Goal: Navigation & Orientation: Find specific page/section

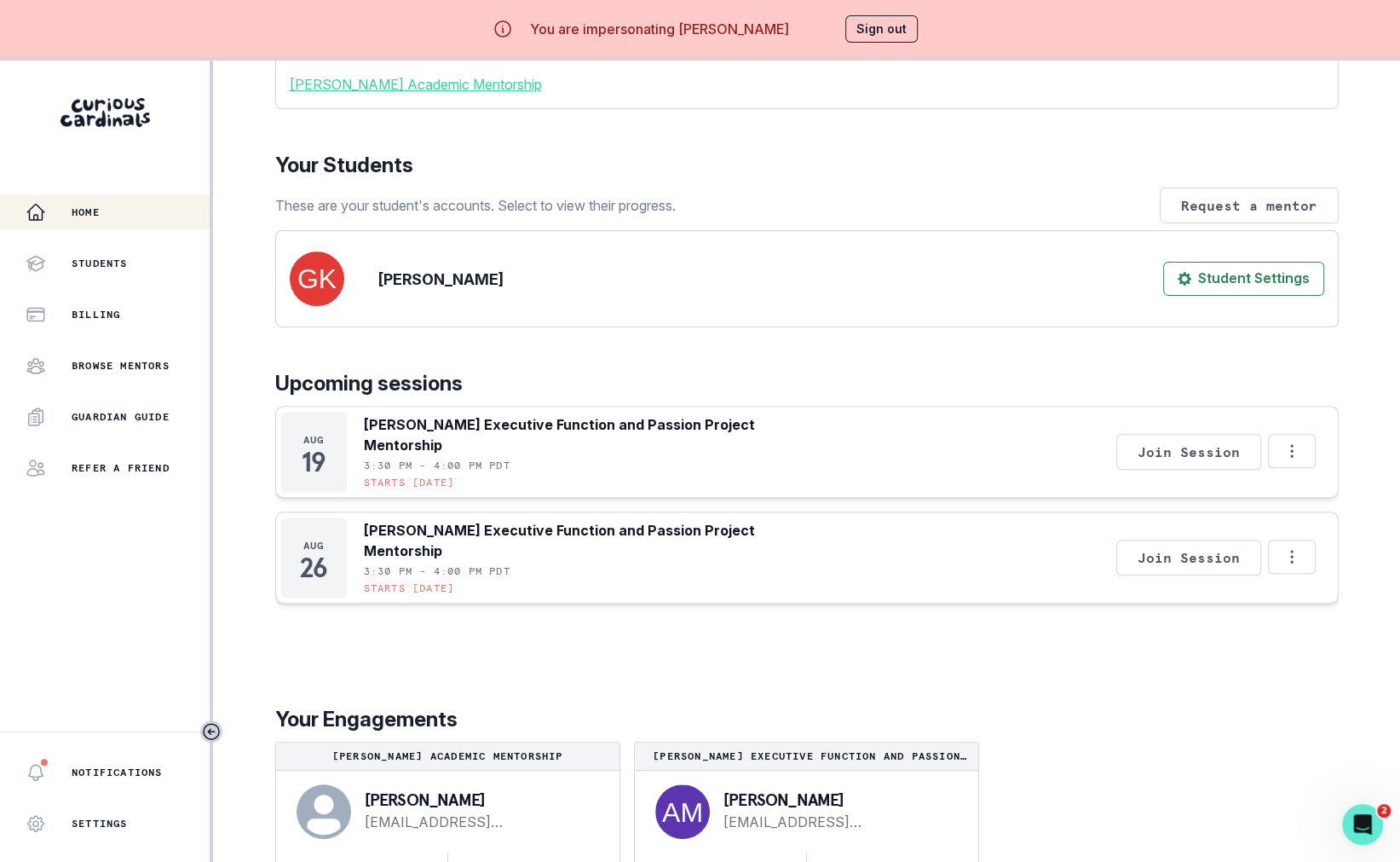
scroll to position [60, 0]
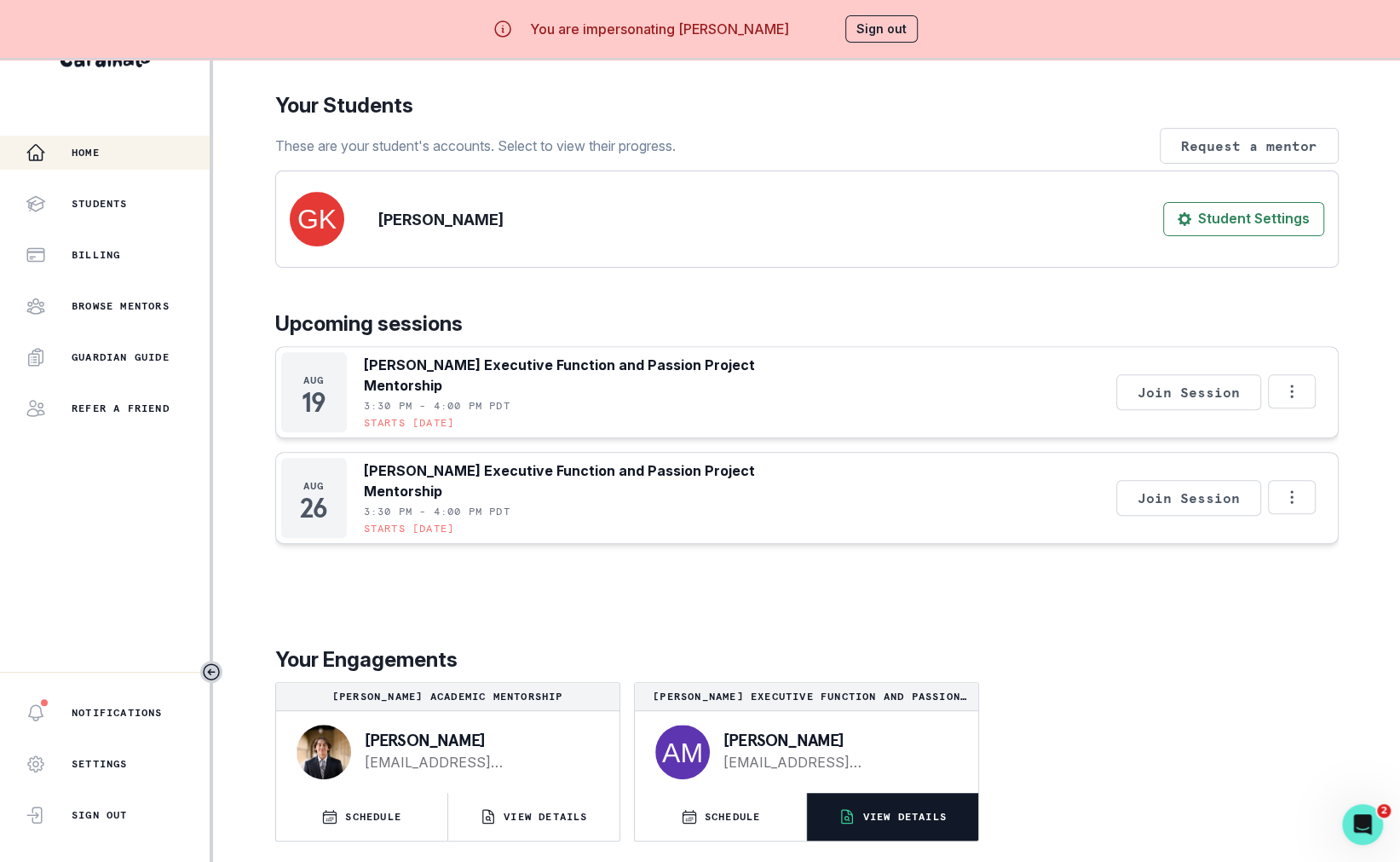
click at [908, 820] on p "VIEW DETAILS" at bounding box center [905, 816] width 83 height 14
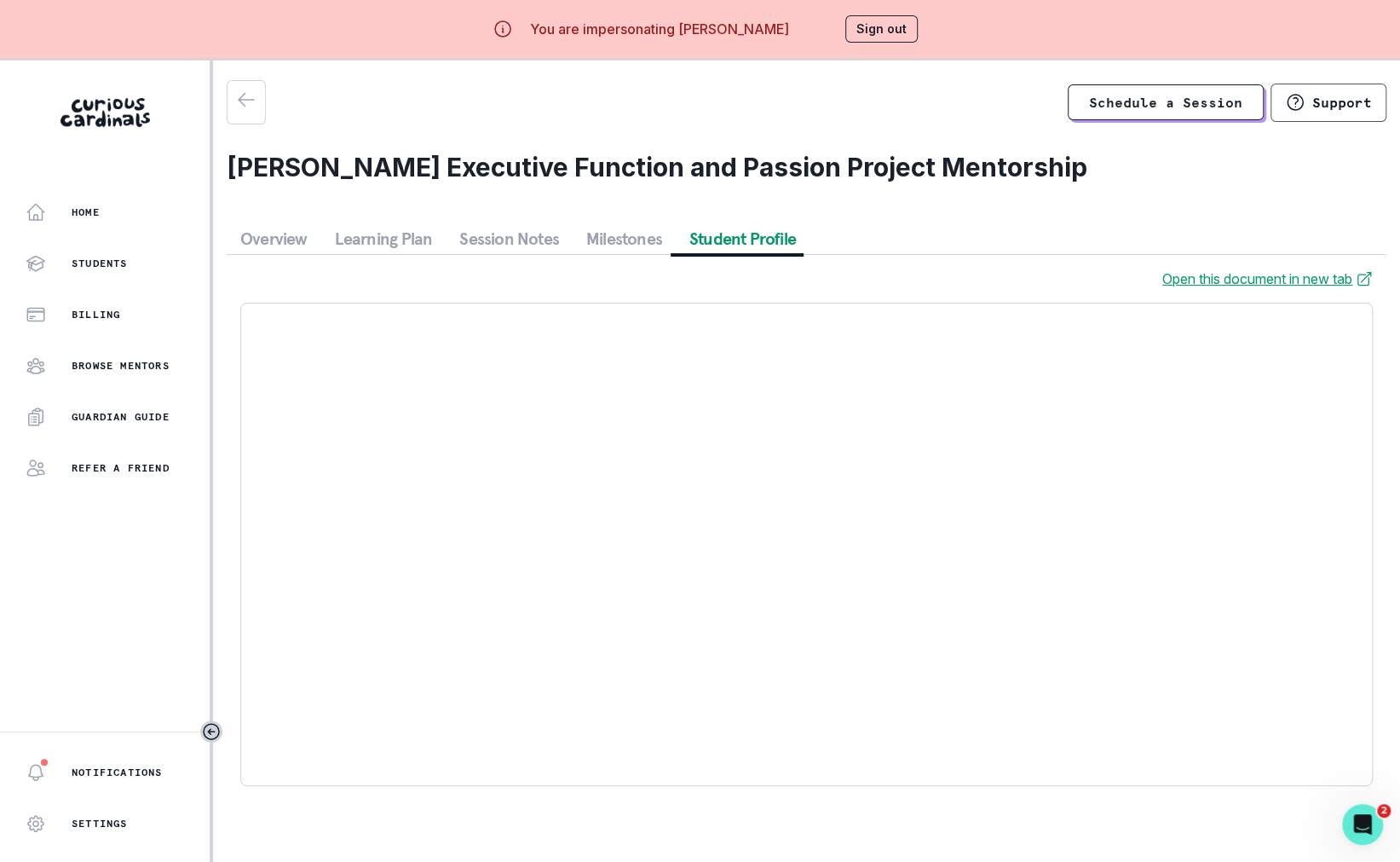
click at [721, 244] on button "Student Profile" at bounding box center [743, 239] width 134 height 31
click at [605, 241] on button "Milestones" at bounding box center [624, 239] width 103 height 31
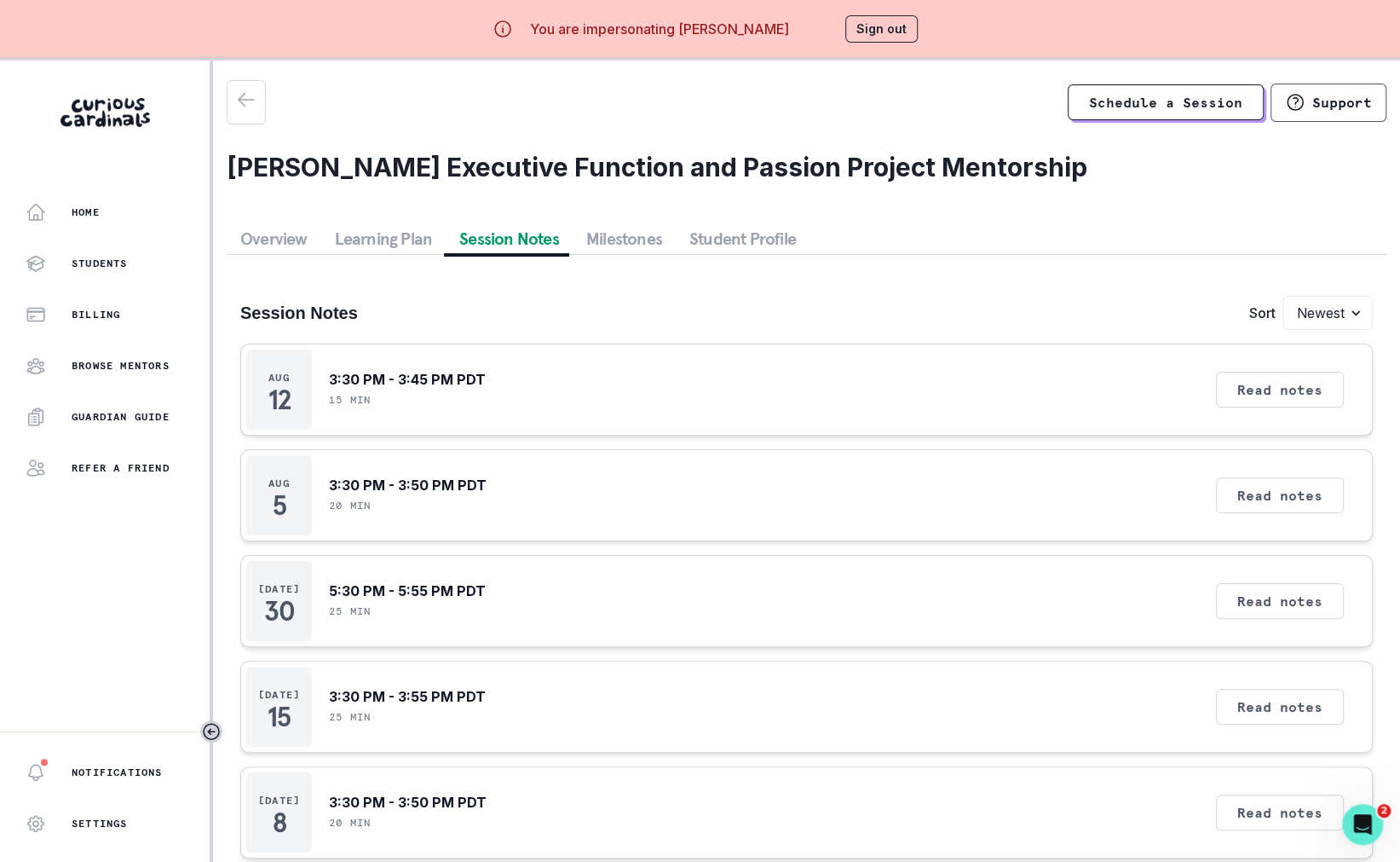
click at [481, 239] on button "Session Notes" at bounding box center [509, 239] width 127 height 31
click at [155, 202] on div "Home" at bounding box center [117, 212] width 184 height 21
